Goal: Task Accomplishment & Management: Manage account settings

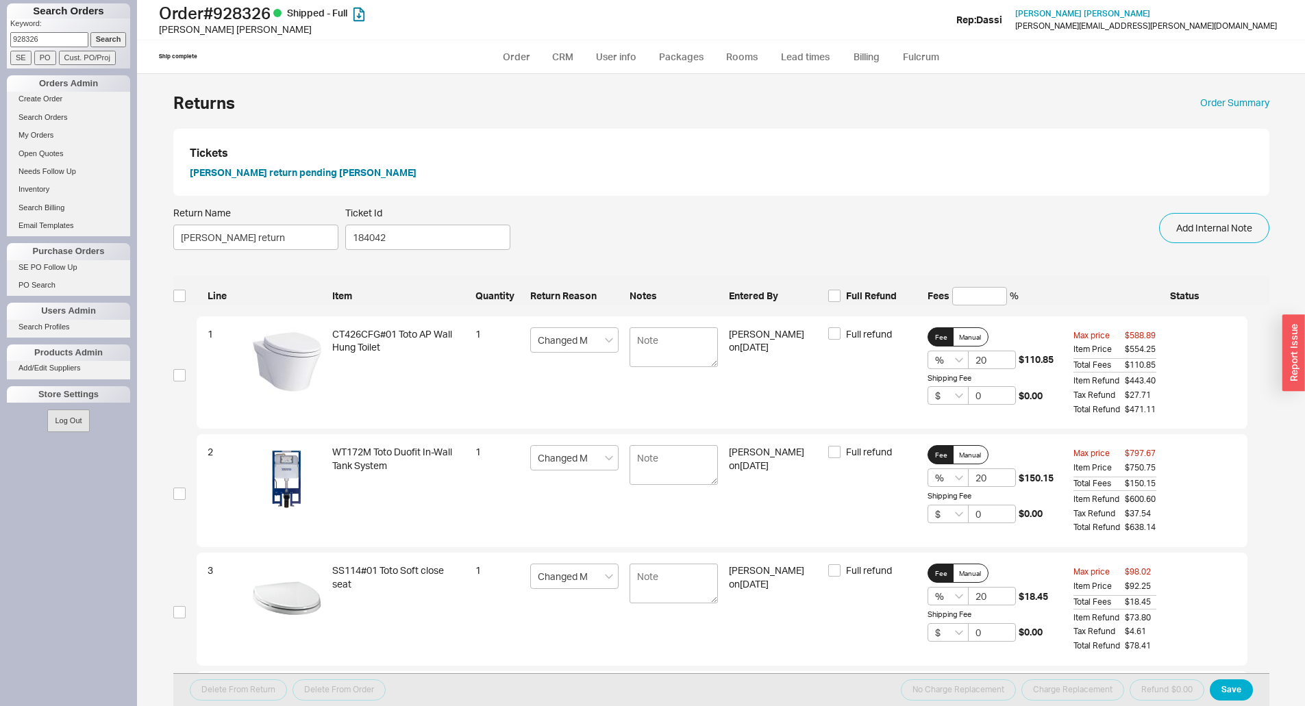
scroll to position [86, 0]
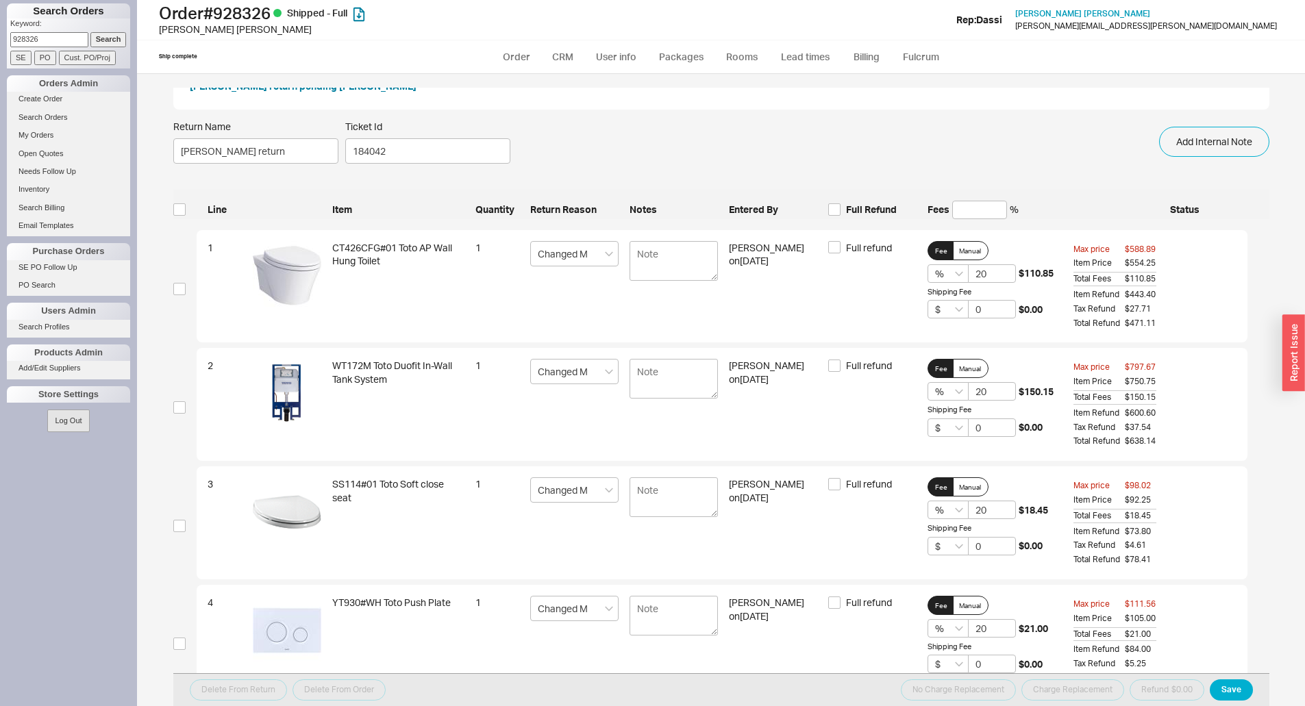
click at [59, 40] on input "928326" at bounding box center [49, 39] width 78 height 14
type input "9"
type input "927746"
click at [90, 32] on input "Search" at bounding box center [108, 39] width 36 height 14
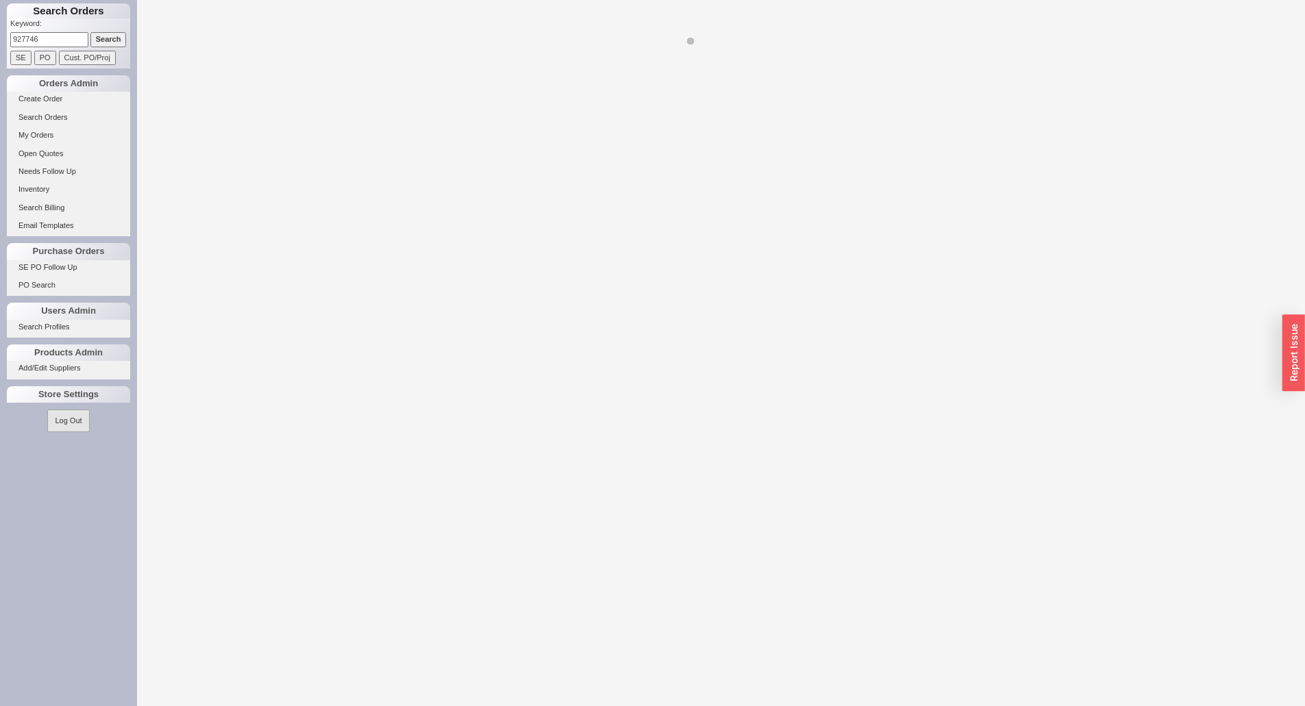
select select "LOW"
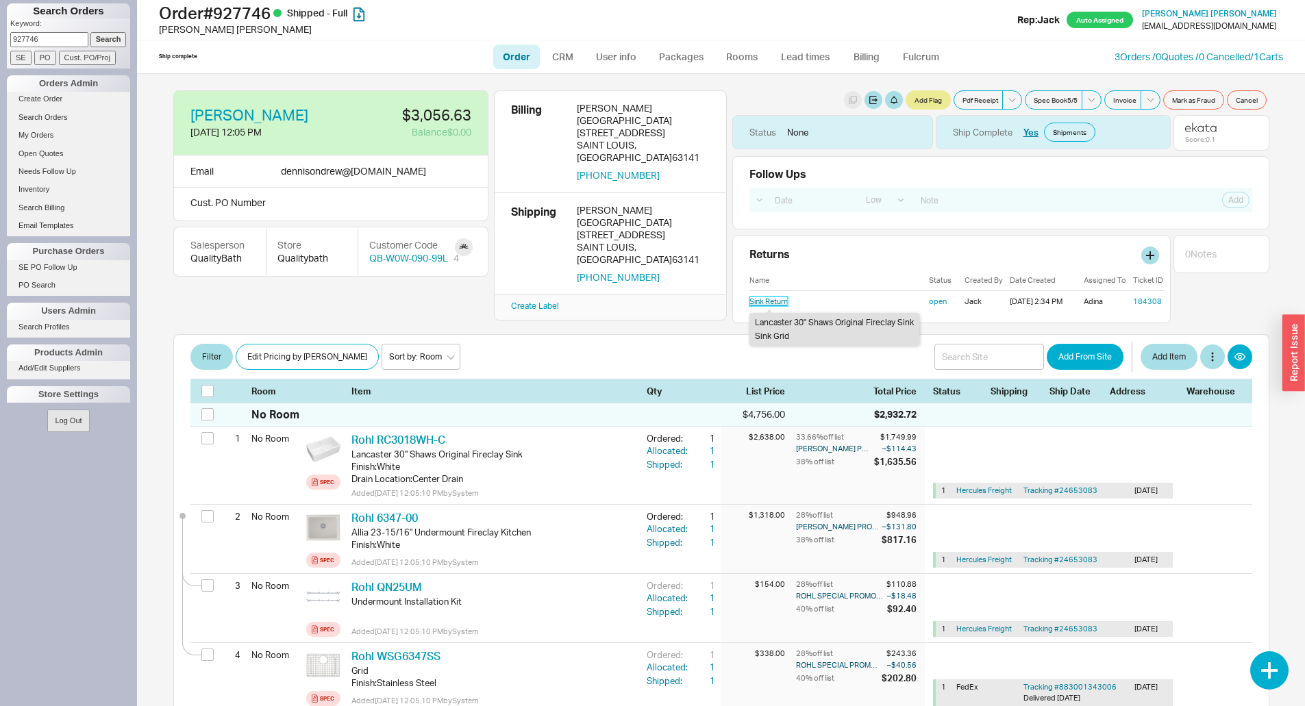
click at [758, 299] on link "Sink Return" at bounding box center [768, 302] width 38 height 10
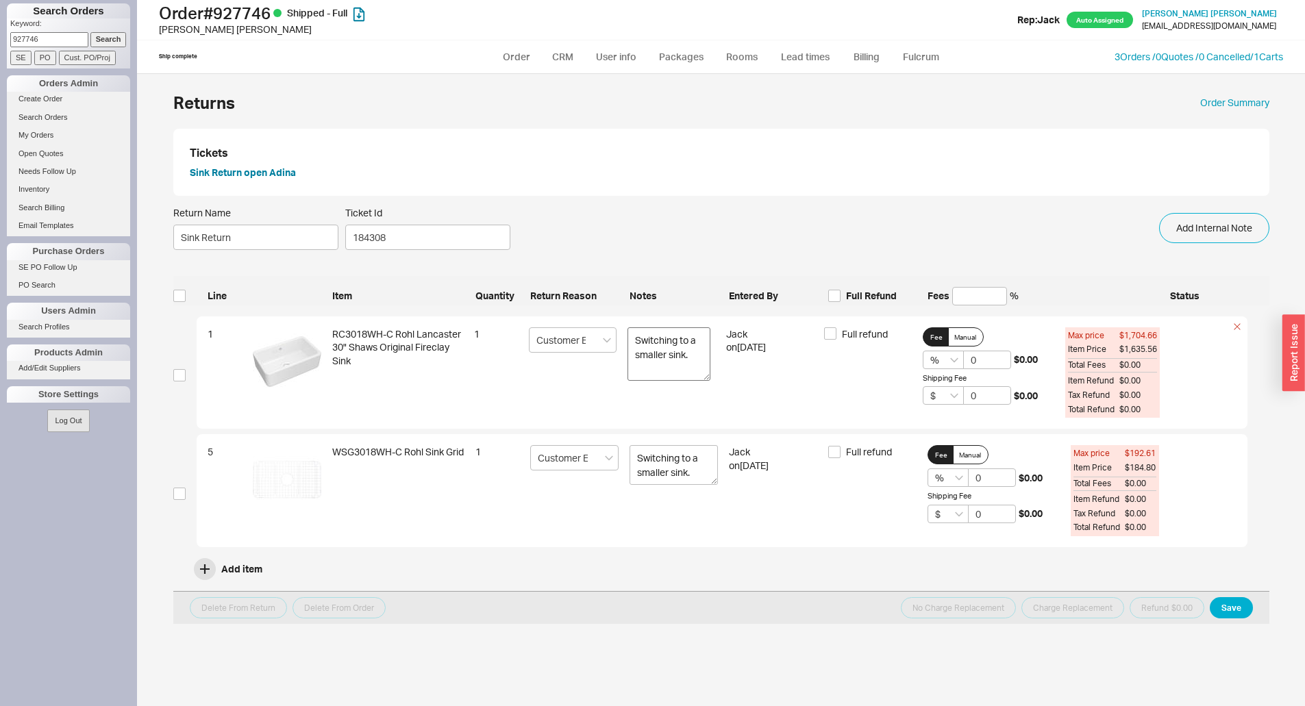
drag, startPoint x: 710, startPoint y: 364, endPoint x: 702, endPoint y: 376, distance: 14.3
click at [702, 376] on textarea "Switching to a smaller sink." at bounding box center [668, 353] width 83 height 53
